Goal: Browse casually: Explore the website without a specific task or goal

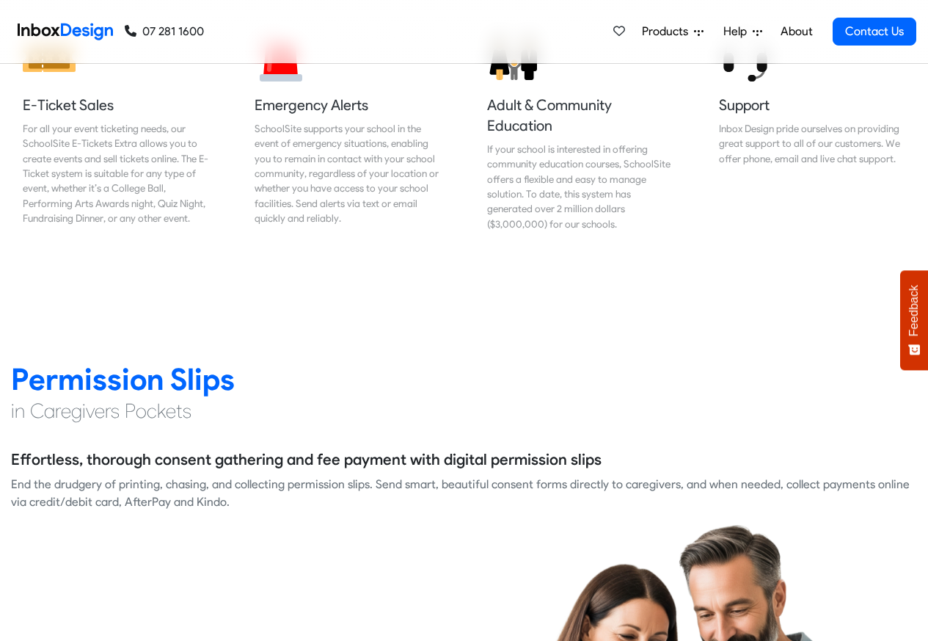
scroll to position [1849, 0]
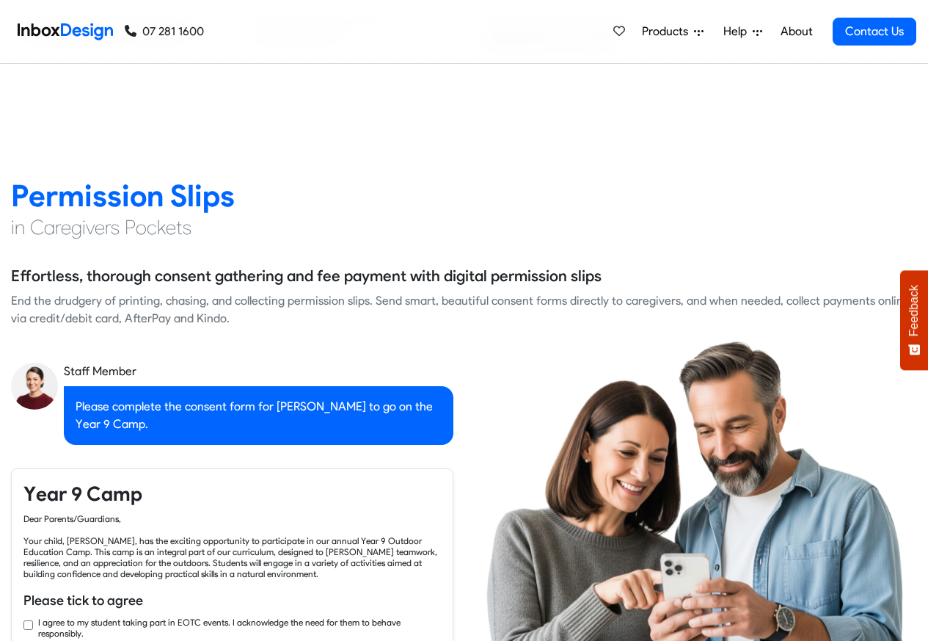
checkbox input "true"
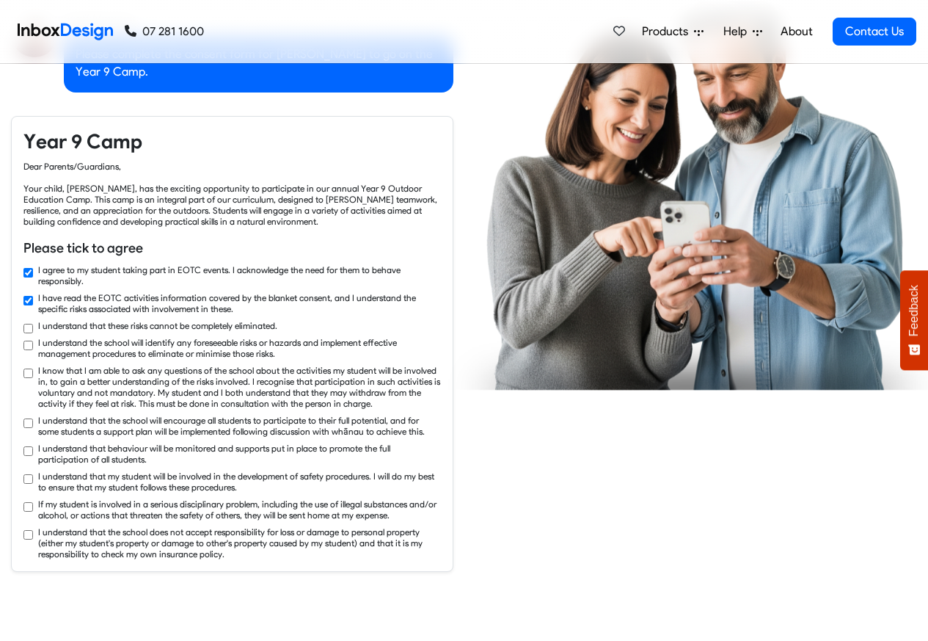
checkbox input "true"
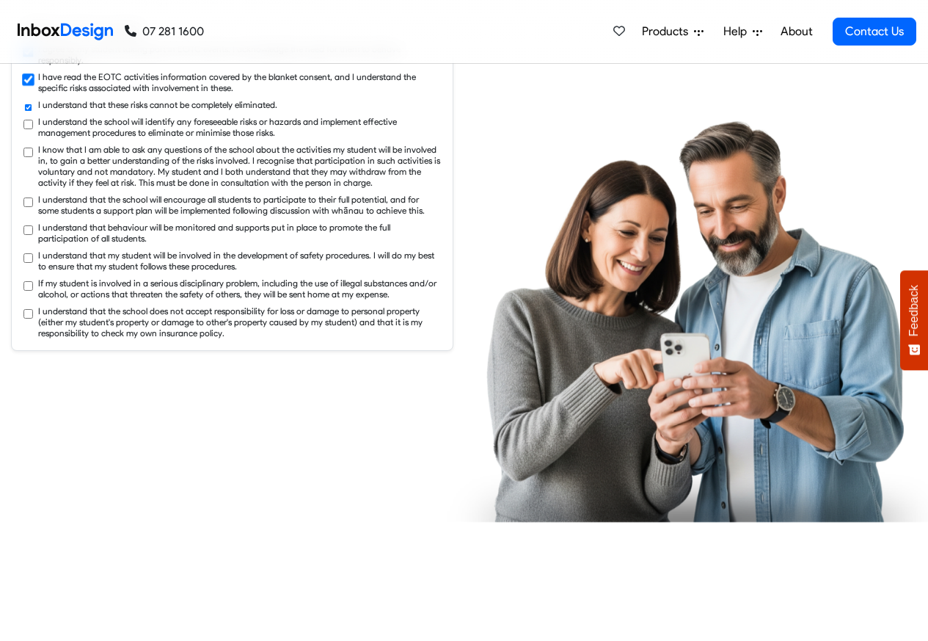
checkbox input "true"
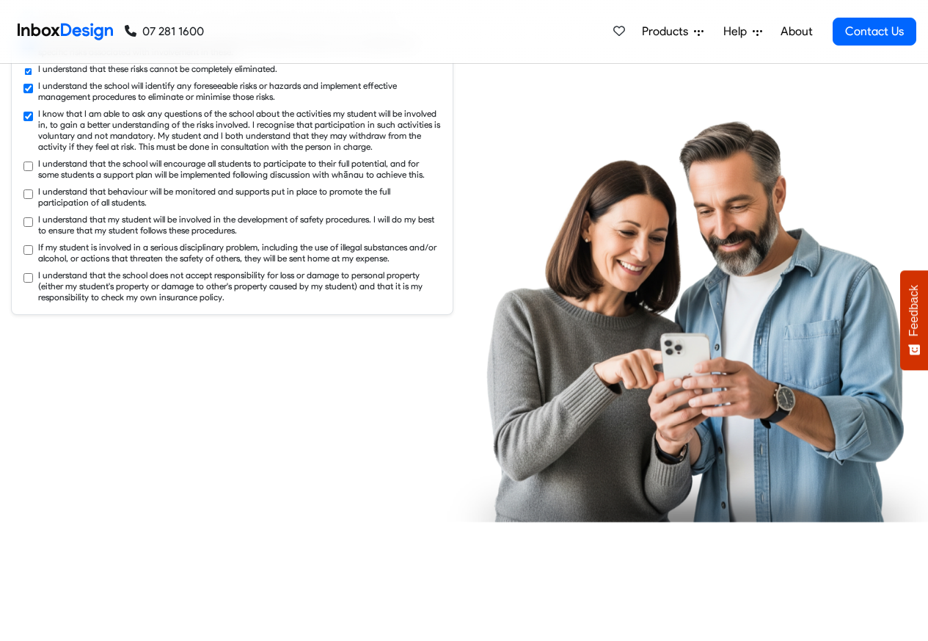
checkbox input "true"
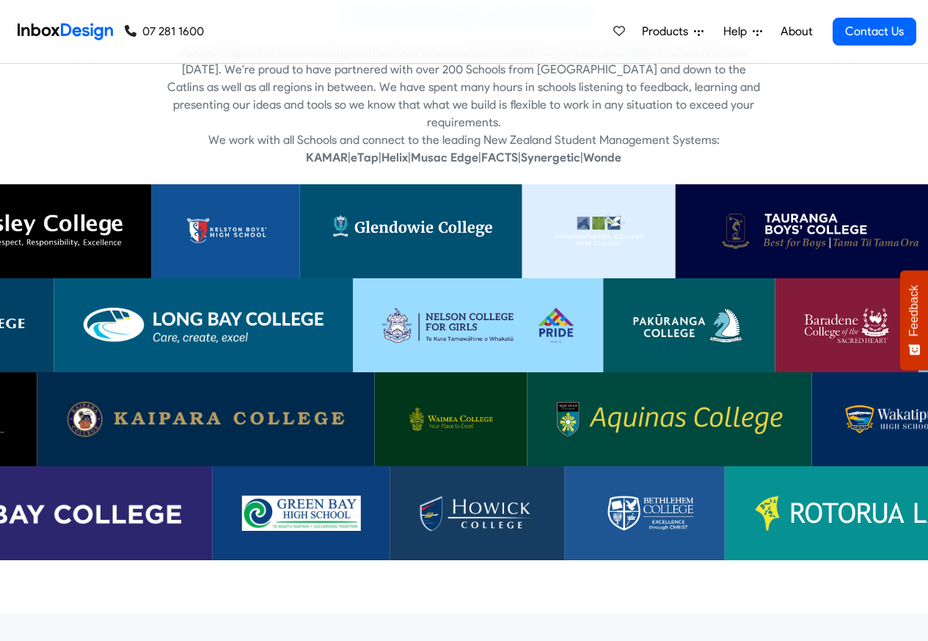
scroll to position [4403, 0]
